Goal: Use online tool/utility

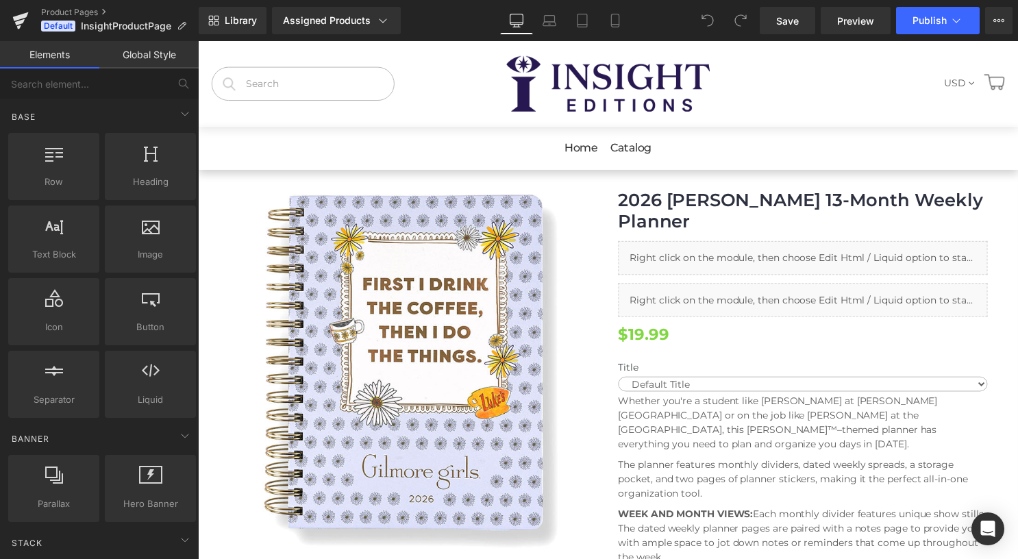
click at [708, 513] on strong "WEEK AND MONTH VIEWS:" at bounding box center [691, 519] width 136 height 12
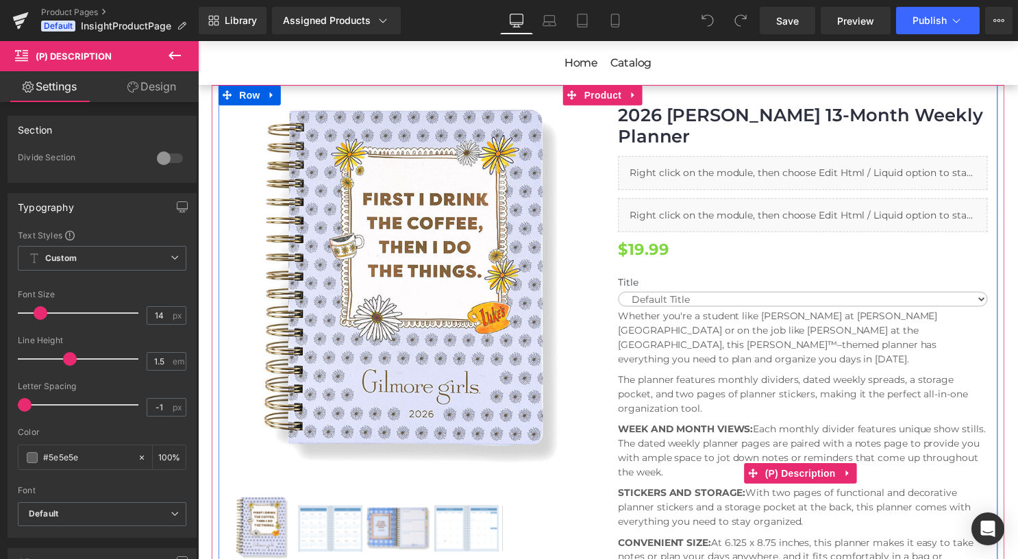
scroll to position [88, 0]
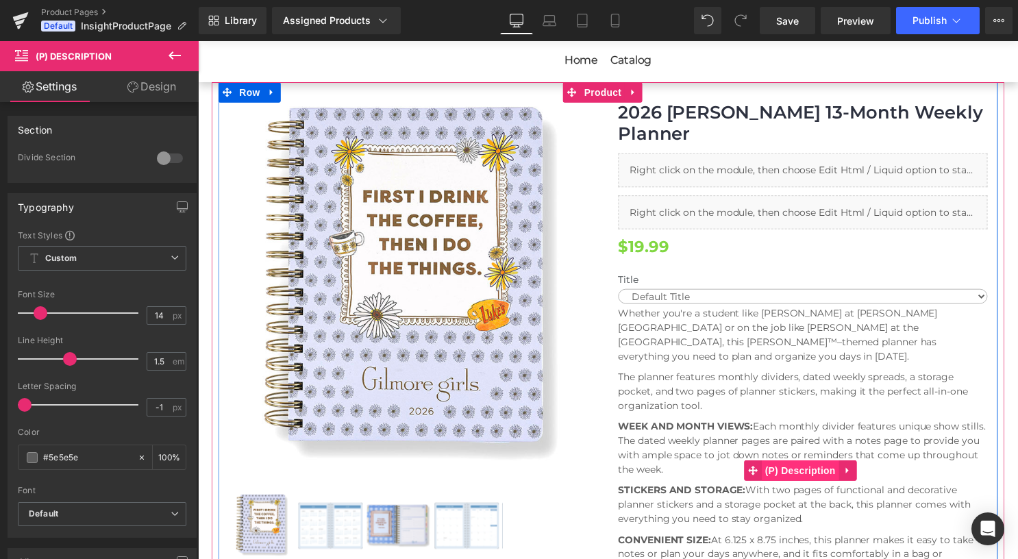
click at [784, 472] on span "(P) Description" at bounding box center [807, 475] width 78 height 21
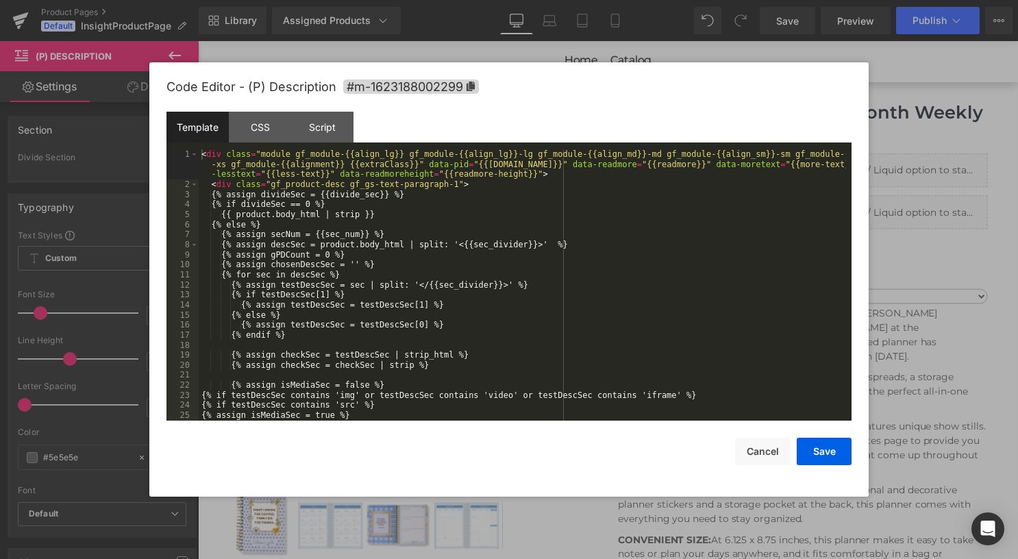
click at [766, 0] on div "(P) Description You are previewing how the will restyle your page. You can not …" at bounding box center [509, 0] width 1018 height 0
click at [281, 119] on div "CSS" at bounding box center [260, 127] width 62 height 31
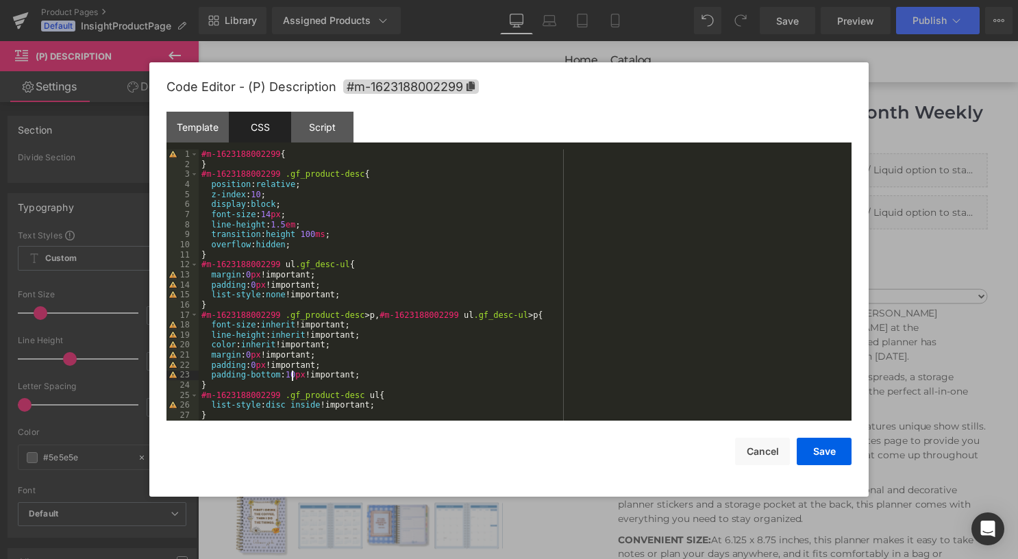
click at [290, 375] on div "#m-1623188002299 { } #m-1623188002299 .gf_product-desc { position : relative ; …" at bounding box center [522, 294] width 647 height 291
click at [834, 449] on button "Save" at bounding box center [824, 451] width 55 height 27
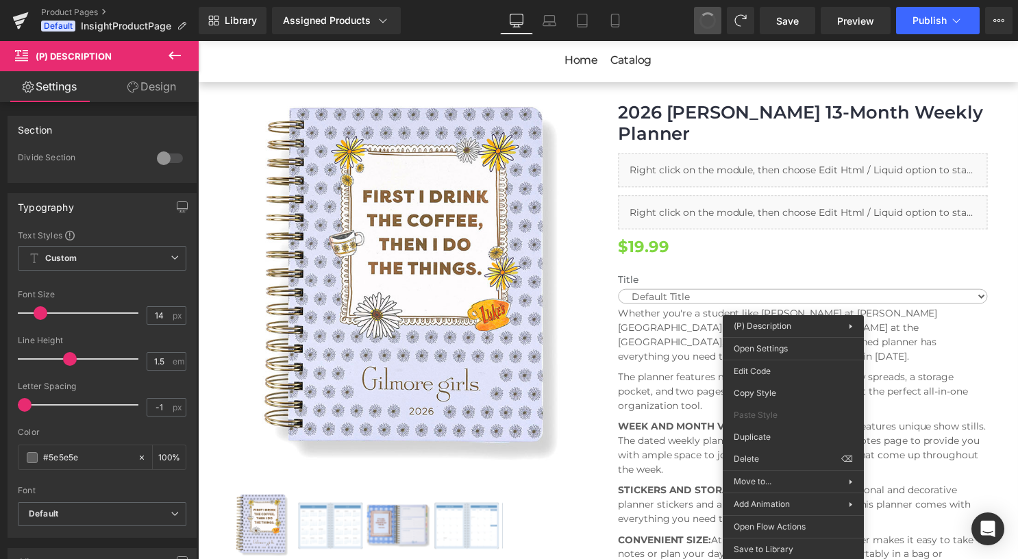
drag, startPoint x: 514, startPoint y: 8, endPoint x: 718, endPoint y: 25, distance: 204.1
click at [768, 0] on div "(P) Description You are previewing how the will restyle your page. You can not …" at bounding box center [509, 0] width 1018 height 0
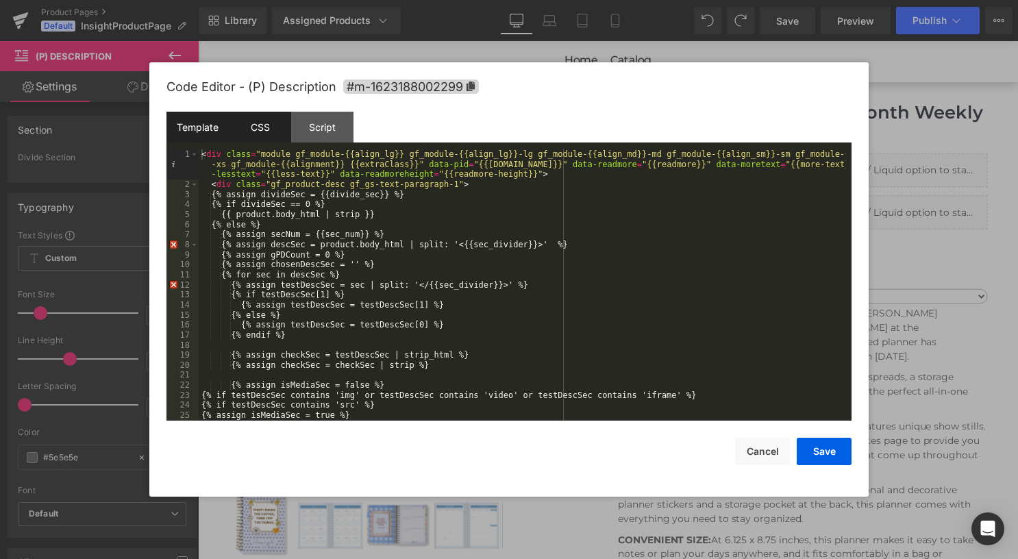
click at [260, 130] on div "CSS" at bounding box center [260, 127] width 62 height 31
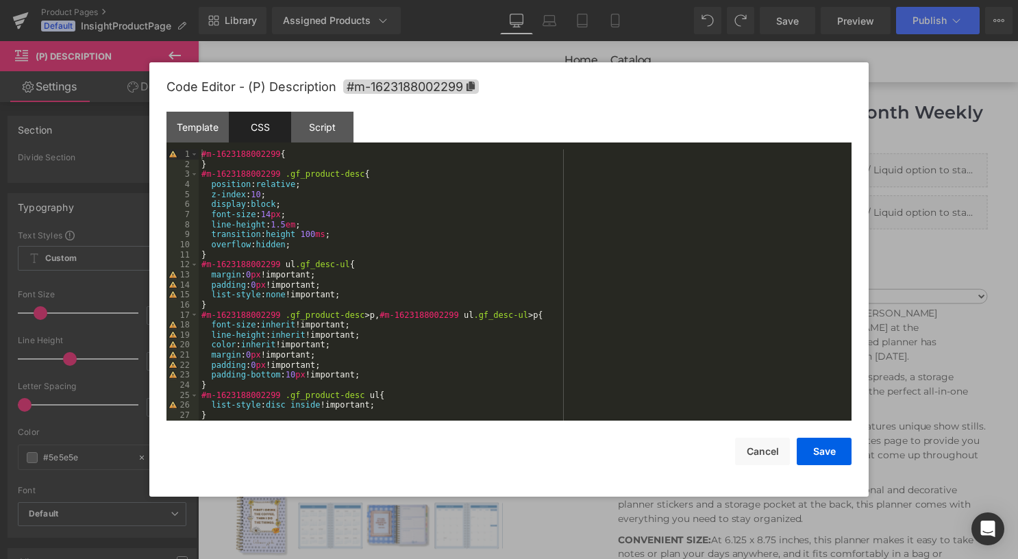
click at [284, 370] on div "#m-1623188002299 { } #m-1623188002299 .gf_product-desc { position : relative ; …" at bounding box center [522, 294] width 647 height 291
click at [288, 374] on div "#m-1623188002299 { } #m-1623188002299 .gf_product-desc { position : relative ; …" at bounding box center [522, 294] width 647 height 291
click at [823, 464] on button "Save" at bounding box center [824, 451] width 55 height 27
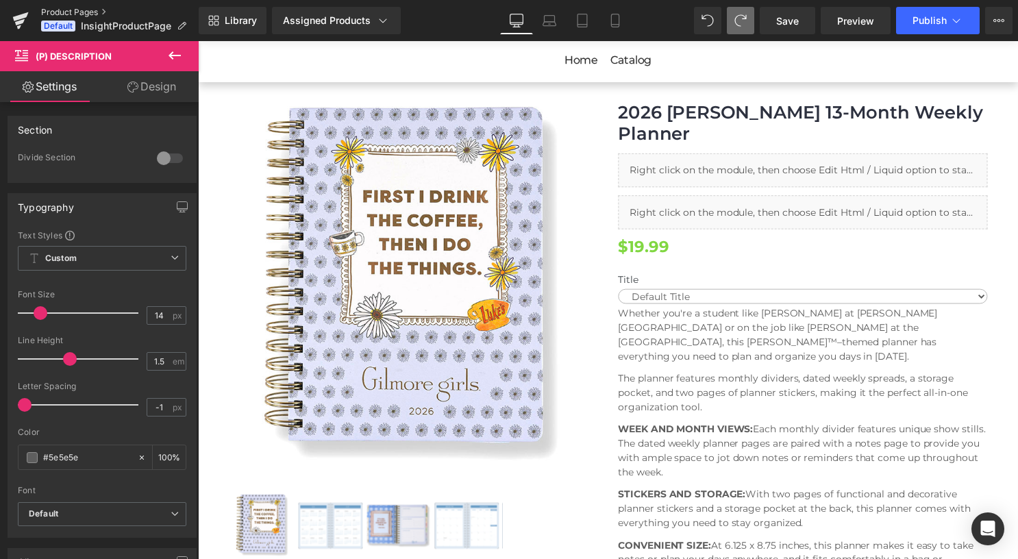
click at [84, 12] on link "Product Pages" at bounding box center [120, 12] width 158 height 11
